Goal: Find contact information: Find contact information

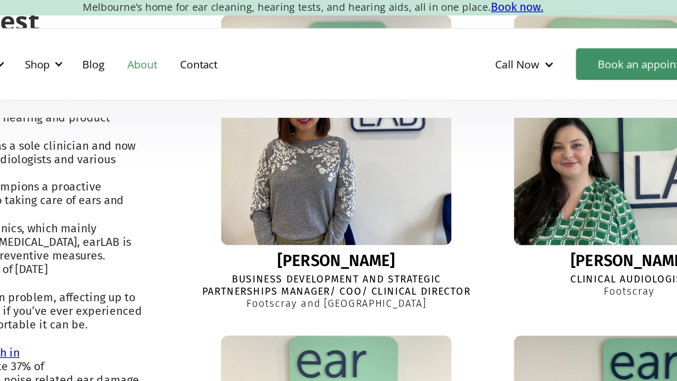
scroll to position [363, 0]
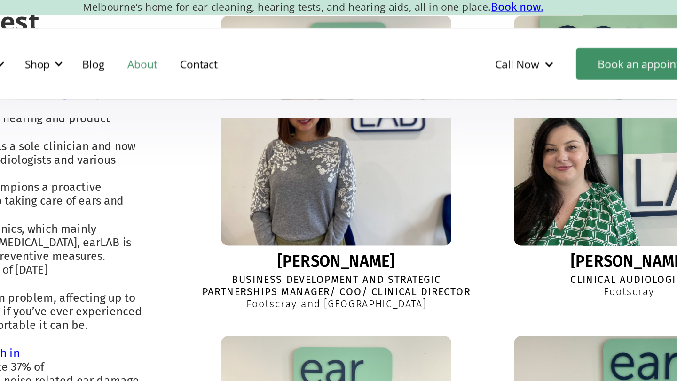
click at [491, 119] on img at bounding box center [544, 85] width 165 height 165
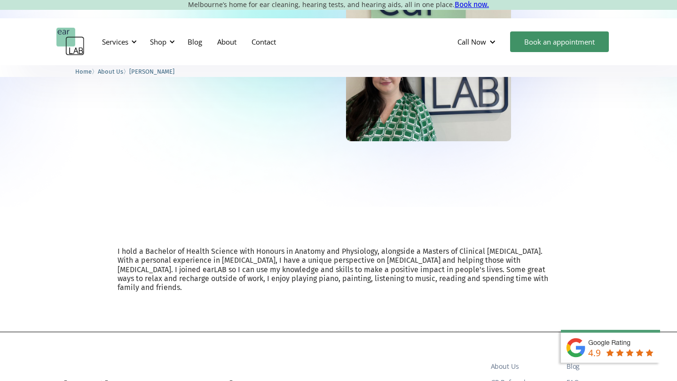
scroll to position [272, 0]
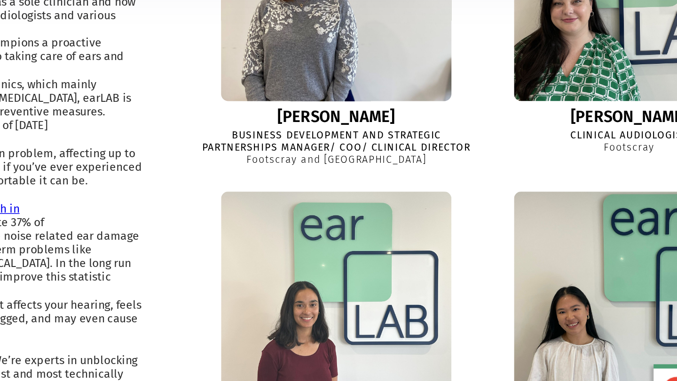
scroll to position [363, 0]
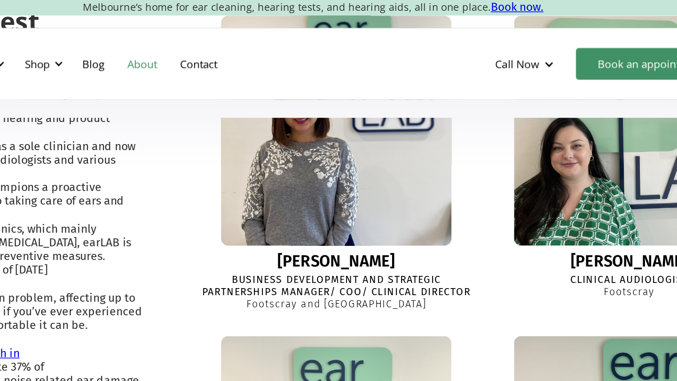
drag, startPoint x: 363, startPoint y: 133, endPoint x: 352, endPoint y: 193, distance: 60.6
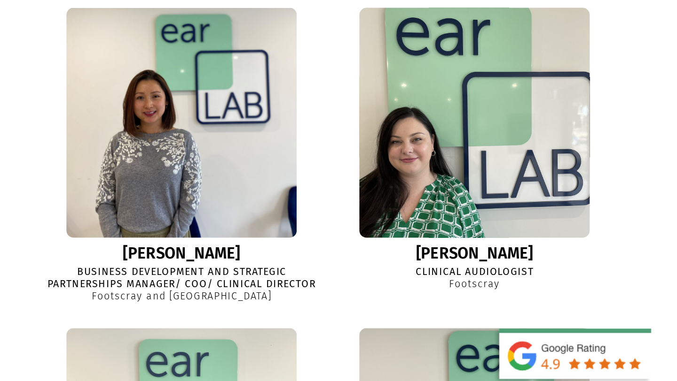
scroll to position [253, 0]
click at [520, 204] on img at bounding box center [544, 195] width 165 height 165
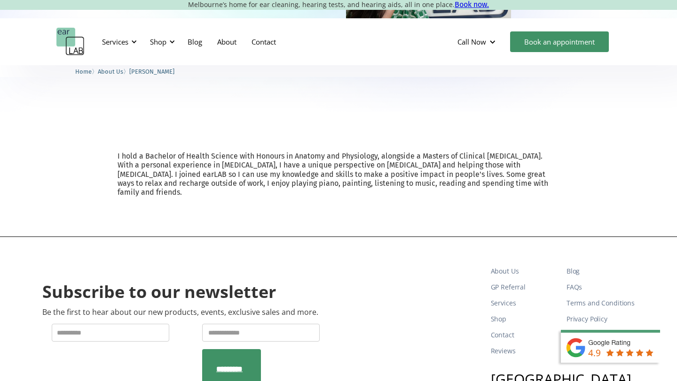
scroll to position [236, 0]
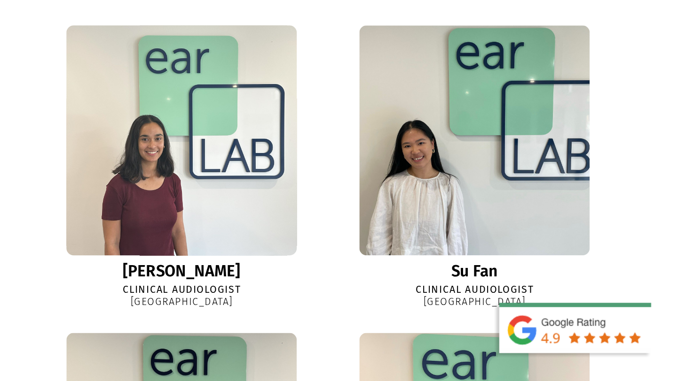
scroll to position [446, 0]
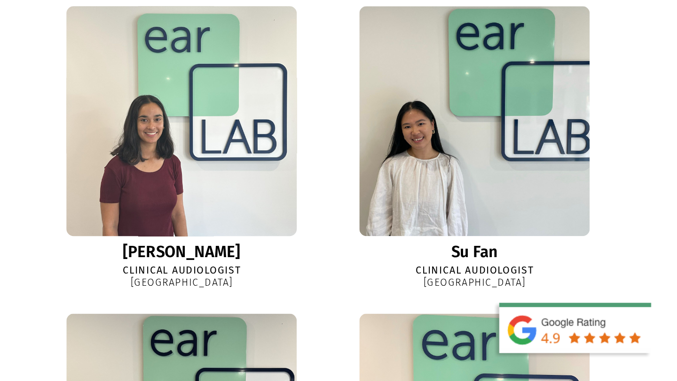
click at [357, 233] on img at bounding box center [353, 211] width 156 height 156
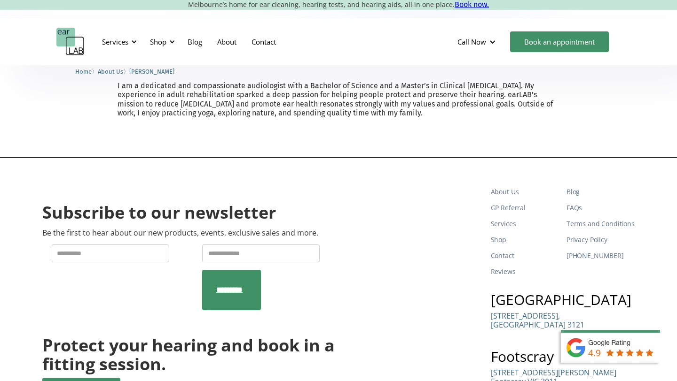
scroll to position [272, 0]
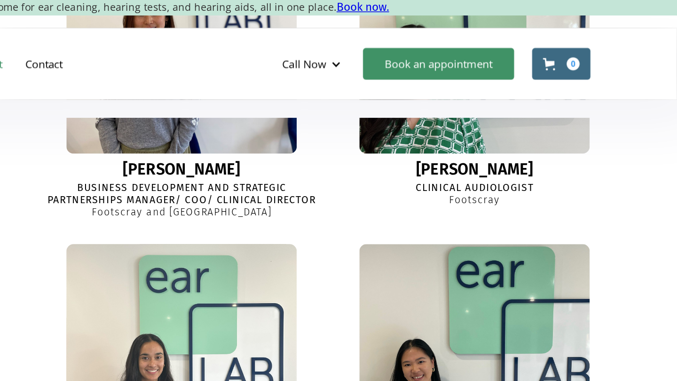
scroll to position [345, 0]
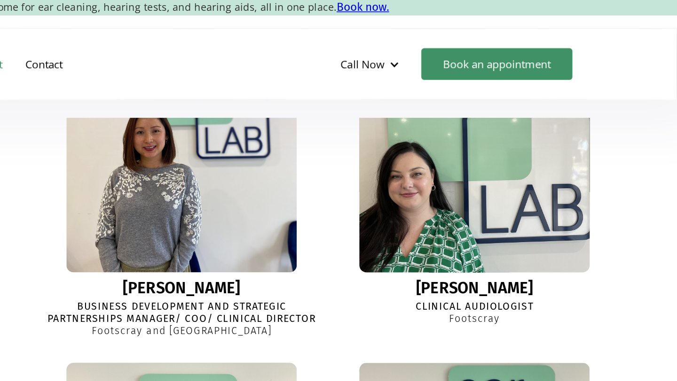
click at [510, 101] on img at bounding box center [544, 102] width 165 height 165
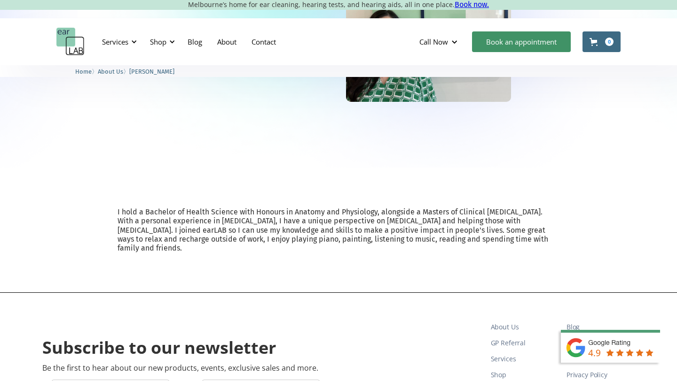
scroll to position [188, 0]
